Goal: Task Accomplishment & Management: Manage account settings

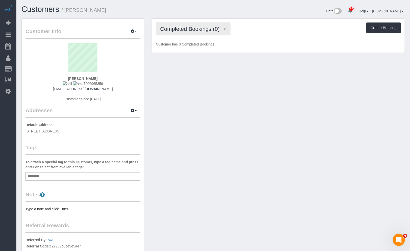
click at [185, 30] on span "Completed Bookings (0)" at bounding box center [191, 29] width 62 height 6
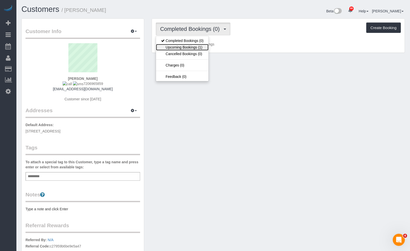
click at [186, 45] on link "Upcoming Bookings (1)" at bounding box center [182, 47] width 53 height 7
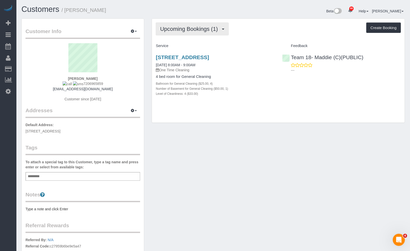
click at [186, 31] on span "Upcoming Bookings (1)" at bounding box center [190, 29] width 60 height 6
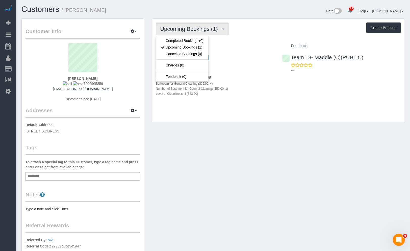
click at [193, 13] on h1 "Customers / Houston Neal" at bounding box center [115, 9] width 188 height 9
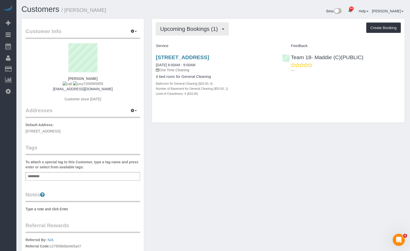
click at [204, 26] on span "Upcoming Bookings (1)" at bounding box center [190, 29] width 60 height 6
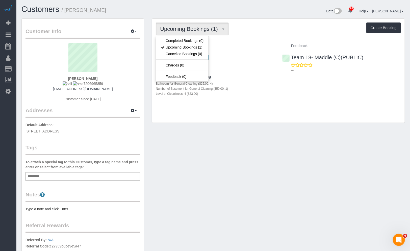
click at [247, 17] on div "Beta 86 Your Notifications You have 0 alerts × You have 1 to charge for 09/29/2…" at bounding box center [312, 11] width 196 height 13
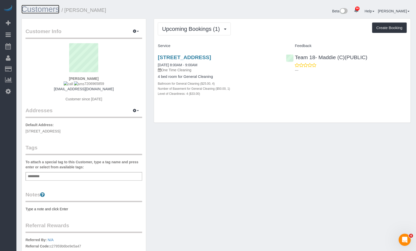
click at [42, 13] on link "Customers" at bounding box center [40, 9] width 38 height 9
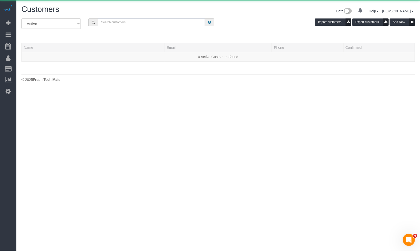
click at [164, 21] on input "text" at bounding box center [151, 22] width 107 height 8
paste input "Christoph Schrey"
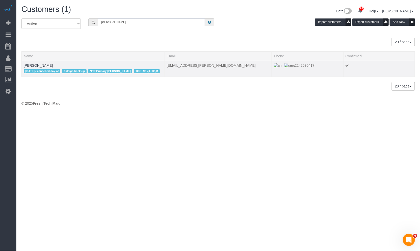
type input "Christoph Schrey"
click at [36, 61] on td "Christoph Schrey 8/18/23 - cancelled day of Kaleigh back-up New Primary Corrina…" at bounding box center [93, 69] width 143 height 16
click at [36, 62] on td "Christoph Schrey 8/18/23 - cancelled day of Kaleigh back-up New Primary Corrina…" at bounding box center [93, 69] width 143 height 16
click at [40, 66] on link "Christoph Schrey" at bounding box center [38, 65] width 29 height 4
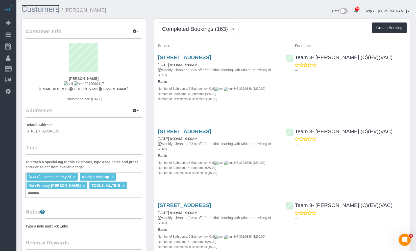
click at [41, 9] on link "Customers" at bounding box center [40, 9] width 38 height 9
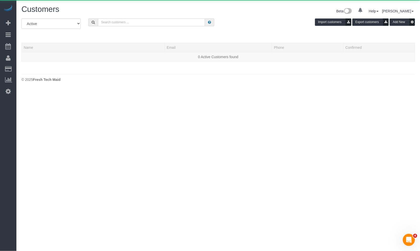
click at [151, 24] on input "text" at bounding box center [151, 22] width 107 height 8
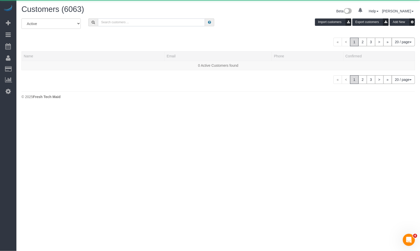
paste input "[PERSON_NAME]"
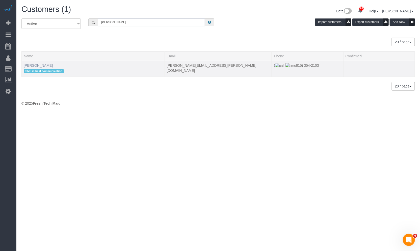
type input "[PERSON_NAME]"
click at [42, 65] on link "[PERSON_NAME]" at bounding box center [38, 65] width 29 height 4
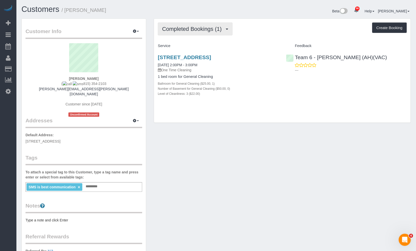
click at [200, 30] on span "Completed Bookings (1)" at bounding box center [193, 29] width 62 height 6
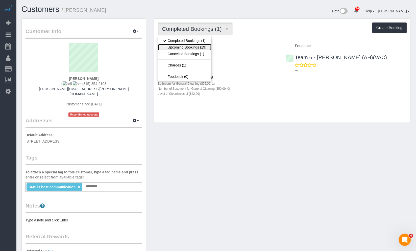
click at [199, 47] on link "Upcoming Bookings (19)" at bounding box center [184, 47] width 53 height 7
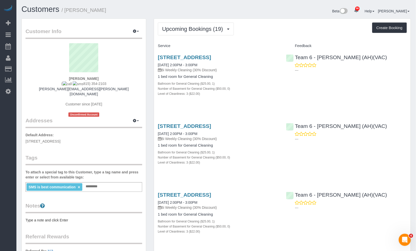
drag, startPoint x: 210, startPoint y: 64, endPoint x: 157, endPoint y: 57, distance: 52.7
click at [157, 57] on div "1107 W Hawthorne St Apt 1b, Arlington Heights, IL 60005 10/10/2025 2:00PM - 3:0…" at bounding box center [218, 78] width 128 height 56
copy link "1107 W Hawthorne St Apt 1b, Arlington Heights, IL 60005"
drag, startPoint x: 106, startPoint y: 12, endPoint x: 65, endPoint y: 12, distance: 40.7
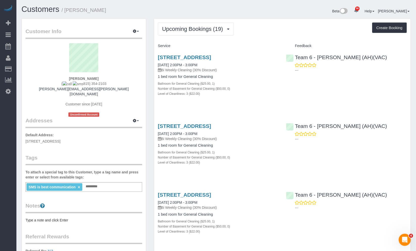
click at [65, 12] on h1 "Customers / Emily Di Giulio" at bounding box center [116, 9] width 191 height 9
drag, startPoint x: 65, startPoint y: 12, endPoint x: 103, endPoint y: 10, distance: 37.7
click at [103, 10] on h1 "Customers / Emily Di Giulio" at bounding box center [116, 9] width 191 height 9
drag, startPoint x: 103, startPoint y: 10, endPoint x: 69, endPoint y: 9, distance: 34.1
click at [69, 9] on h1 "Customers / Emily Di Giulio" at bounding box center [116, 9] width 191 height 9
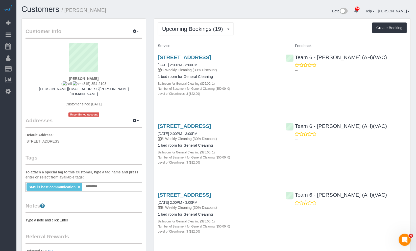
click at [387, 106] on div "1107 W Hawthorne St Apt 1b, Arlington Heights, IL 60005 10/10/2025 2:00PM - 3:0…" at bounding box center [282, 78] width 257 height 56
click at [226, 28] on span "Upcoming Bookings (19)" at bounding box center [193, 29] width 63 height 6
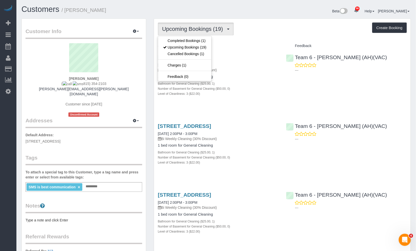
click at [290, 24] on div "Upcoming Bookings (19) Completed Bookings (1) Upcoming Bookings (19) Cancelled …" at bounding box center [282, 28] width 249 height 13
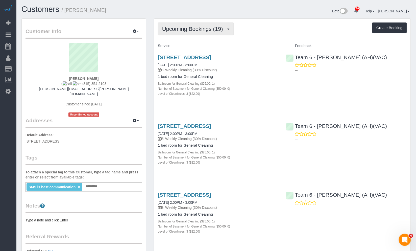
click at [208, 31] on span "Upcoming Bookings (19)" at bounding box center [193, 29] width 63 height 6
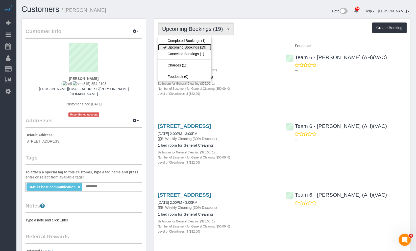
click at [205, 46] on link "Upcoming Bookings (19)" at bounding box center [184, 47] width 53 height 7
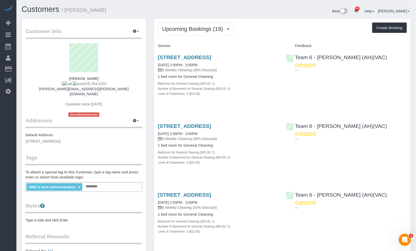
drag, startPoint x: 116, startPoint y: 11, endPoint x: 65, endPoint y: 13, distance: 51.1
click at [65, 13] on h1 "Customers / Emily Di Giulio" at bounding box center [116, 9] width 191 height 9
copy small "[PERSON_NAME]"
drag, startPoint x: 204, startPoint y: 131, endPoint x: 369, endPoint y: 94, distance: 169.4
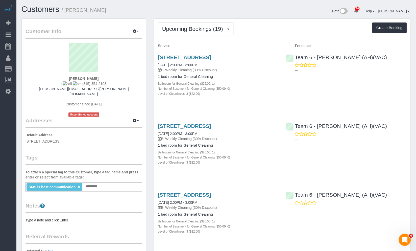
click at [369, 94] on div "1107 W Hawthorne St Apt 1b, Arlington Heights, IL 60005 10/10/2025 2:00PM - 3:0…" at bounding box center [282, 78] width 257 height 56
click at [205, 60] on link "1107 W Hawthorne St Apt 1b, Arlington Heights, IL 60005" at bounding box center [184, 57] width 53 height 6
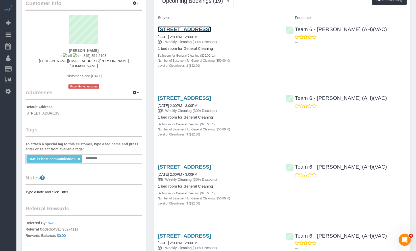
scroll to position [56, 0]
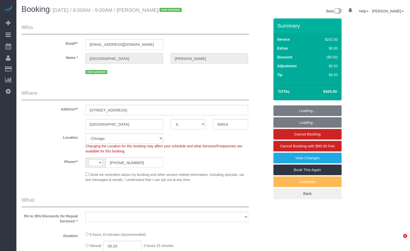
select select "IL"
select select "string:[GEOGRAPHIC_DATA]"
select select "object:817"
select select "number:1"
select select "number:58"
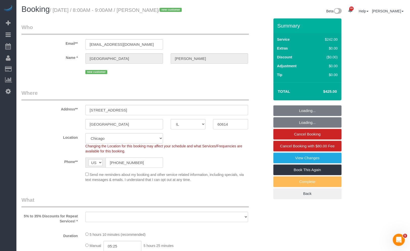
select select "number:139"
select select "number:104"
select select "object:1134"
select select "spot1"
select select "512"
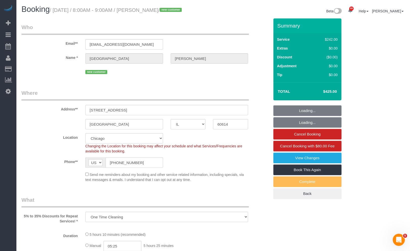
select select "4"
select select "1"
select select "4"
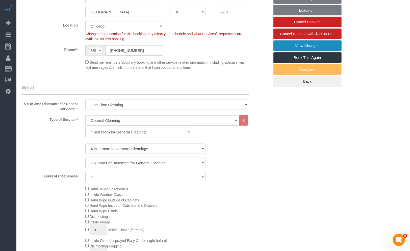
scroll to position [168, 0]
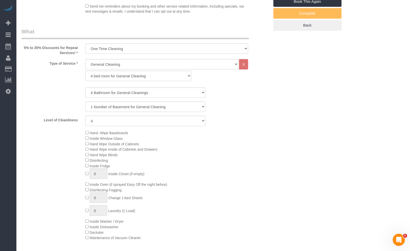
select select "4"
select select "1"
select select "4"
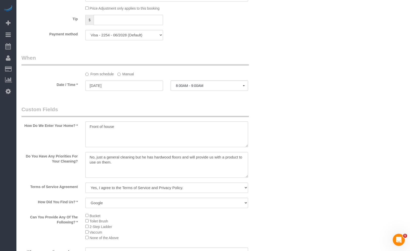
scroll to position [449, 0]
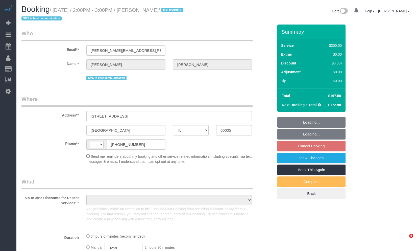
select select "IL"
select select "string:fspay-46461b0c-2964-4b41-a651-97e1274448d7"
select select "string:[GEOGRAPHIC_DATA]"
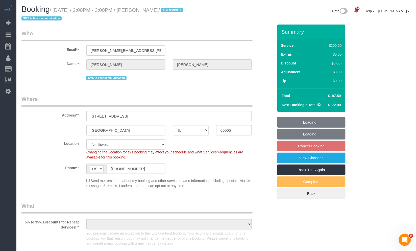
select select "object:827"
select select "512"
select select "3"
select select "number:1"
select select "number:58"
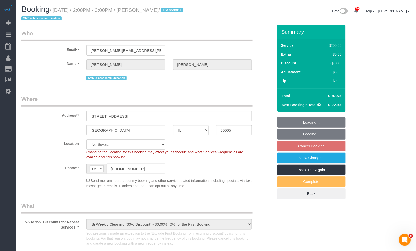
select select "number:138"
select select "number:107"
select select "object:1277"
select select "3"
select select "IL"
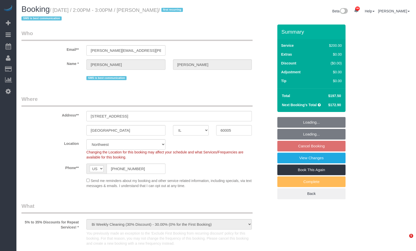
select select "string:fspay-46461b0c-2964-4b41-a651-97e1274448d7"
select select "number:1"
select select "number:58"
select select "number:138"
select select "number:107"
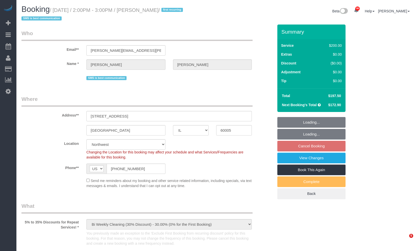
select select "object:1197"
select select "512"
select select "3"
select select "IL"
select select "string:fspay-46461b0c-2964-4b41-a651-97e1274448d7"
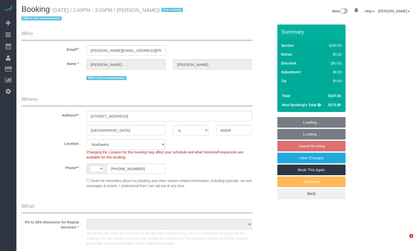
select select "number:1"
select select "number:58"
select select "number:138"
select select "number:107"
select select "string:[GEOGRAPHIC_DATA]"
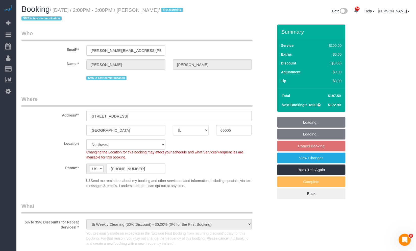
select select "object:1132"
select select "512"
select select "3"
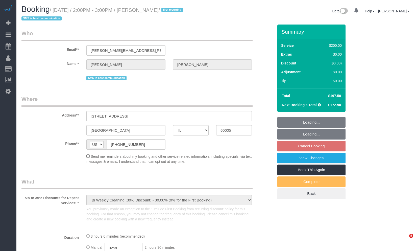
select select "IL"
select select "string:fspay-46461b0c-2964-4b41-a651-97e1274448d7"
select select "number:1"
select select "number:58"
select select "number:138"
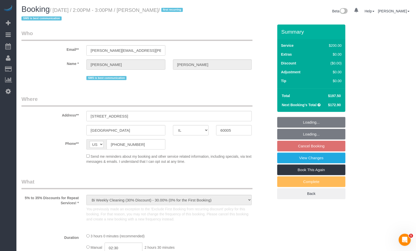
select select "number:107"
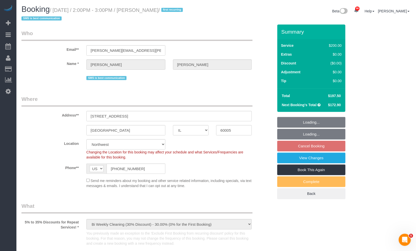
select select "object:1056"
select select "512"
select select "3"
drag, startPoint x: 328, startPoint y: 93, endPoint x: 343, endPoint y: 95, distance: 14.8
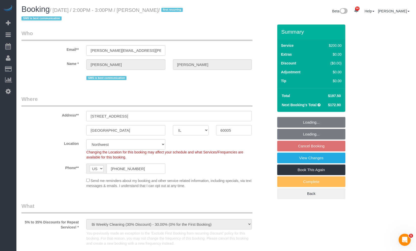
click at [343, 95] on td "$197.50" at bounding box center [334, 95] width 18 height 9
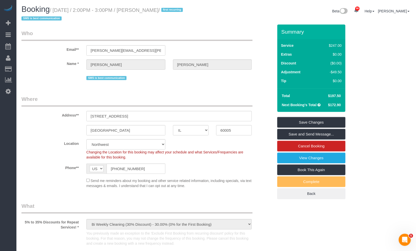
copy span "$197.50"
click at [219, 82] on fieldset "Who Email** emily.mones@gmail.com Name * Emily Di Giulio SMS is best communicat…" at bounding box center [147, 58] width 252 height 56
click at [322, 144] on link "Cancel Booking" at bounding box center [311, 146] width 68 height 11
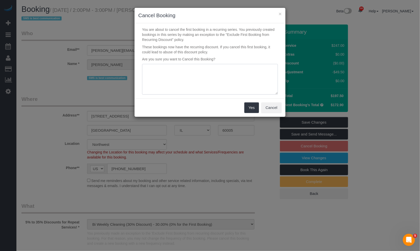
drag, startPoint x: 191, startPoint y: 87, endPoint x: 197, endPoint y: 88, distance: 5.4
click at [192, 87] on textarea at bounding box center [210, 79] width 136 height 31
paste textarea "Client called to reschedule first visit, said she just got into emergency and t…"
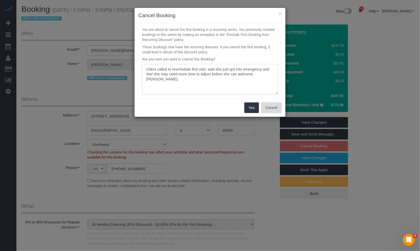
type textarea "Client called to reschedule first visit, said she just got into emergency and t…"
click at [274, 108] on button "Cancel" at bounding box center [272, 107] width 20 height 11
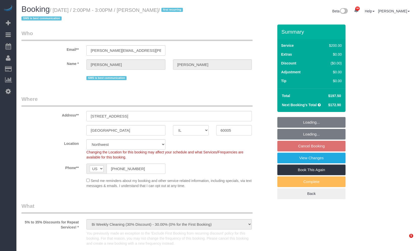
select select "IL"
select select "string:fspay-46461b0c-2964-4b41-a651-97e1274448d7"
select select "number:1"
select select "number:58"
select select "number:138"
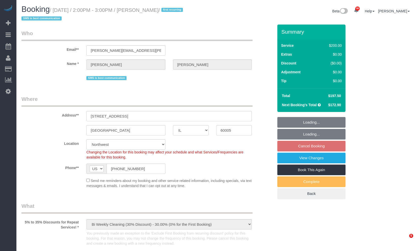
select select "number:107"
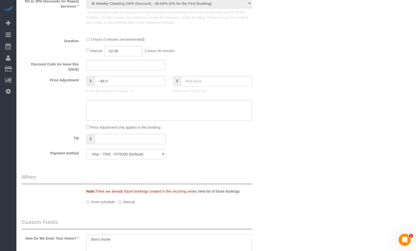
select select "object:1059"
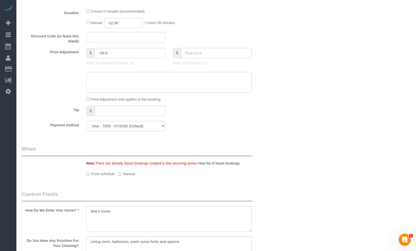
select select "512"
select select "3"
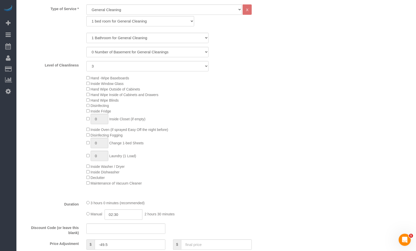
select select "3"
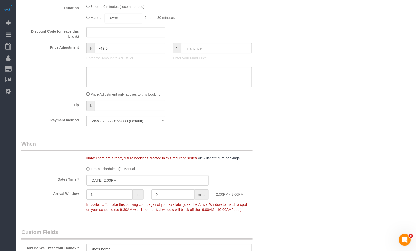
scroll to position [474, 0]
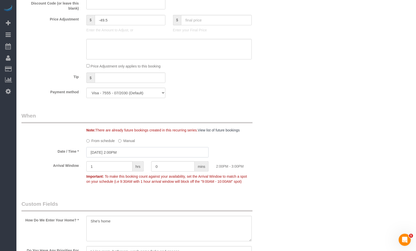
click at [129, 155] on input "[DATE] 2:00PM" at bounding box center [147, 152] width 122 height 10
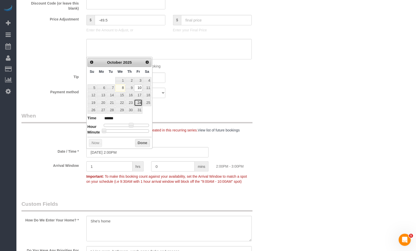
click at [136, 103] on link "24" at bounding box center [138, 102] width 8 height 7
type input "[DATE] 2:00PM"
click at [277, 163] on div "Who Email** [PERSON_NAME][EMAIL_ADDRESS][PERSON_NAME][DOMAIN_NAME] Name * [PERS…" at bounding box center [148, 109] width 260 height 1116
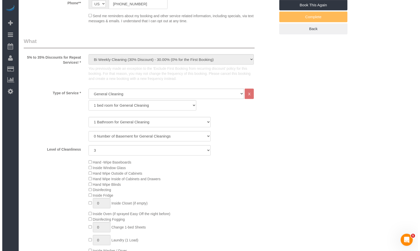
scroll to position [0, 0]
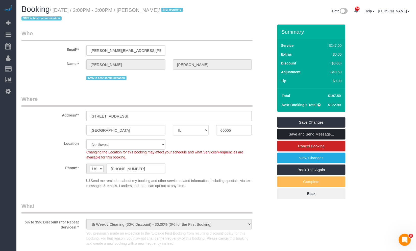
click at [321, 132] on link "Save and Send Message..." at bounding box center [311, 134] width 68 height 11
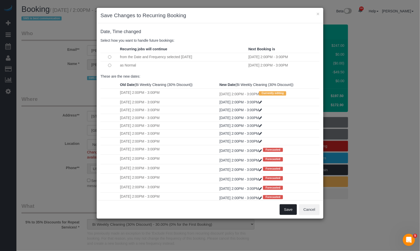
click at [283, 208] on button "Save" at bounding box center [288, 209] width 17 height 11
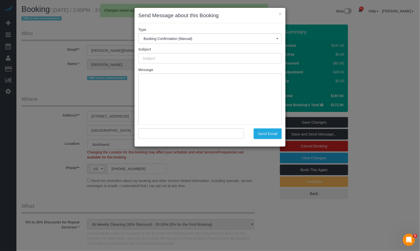
type input "Your Booking With Fresh Tech Maid, Confirmed!"
type input ""[PERSON_NAME]" <[PERSON_NAME][EMAIL_ADDRESS][PERSON_NAME][DOMAIN_NAME]>"
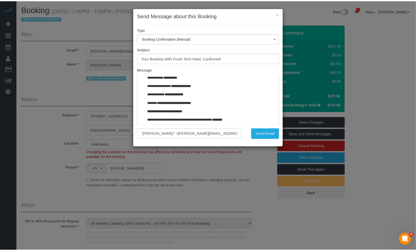
scroll to position [601, 0]
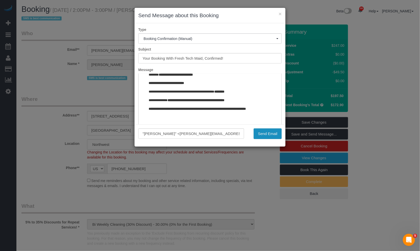
click at [270, 134] on button "Send Email" at bounding box center [268, 133] width 28 height 11
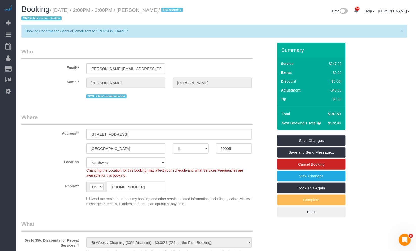
drag, startPoint x: 145, startPoint y: 69, endPoint x: 60, endPoint y: 67, distance: 84.7
click at [60, 67] on div "Email** [PERSON_NAME][EMAIL_ADDRESS][PERSON_NAME][DOMAIN_NAME]" at bounding box center [148, 61] width 260 height 26
